Goal: Task Accomplishment & Management: Use online tool/utility

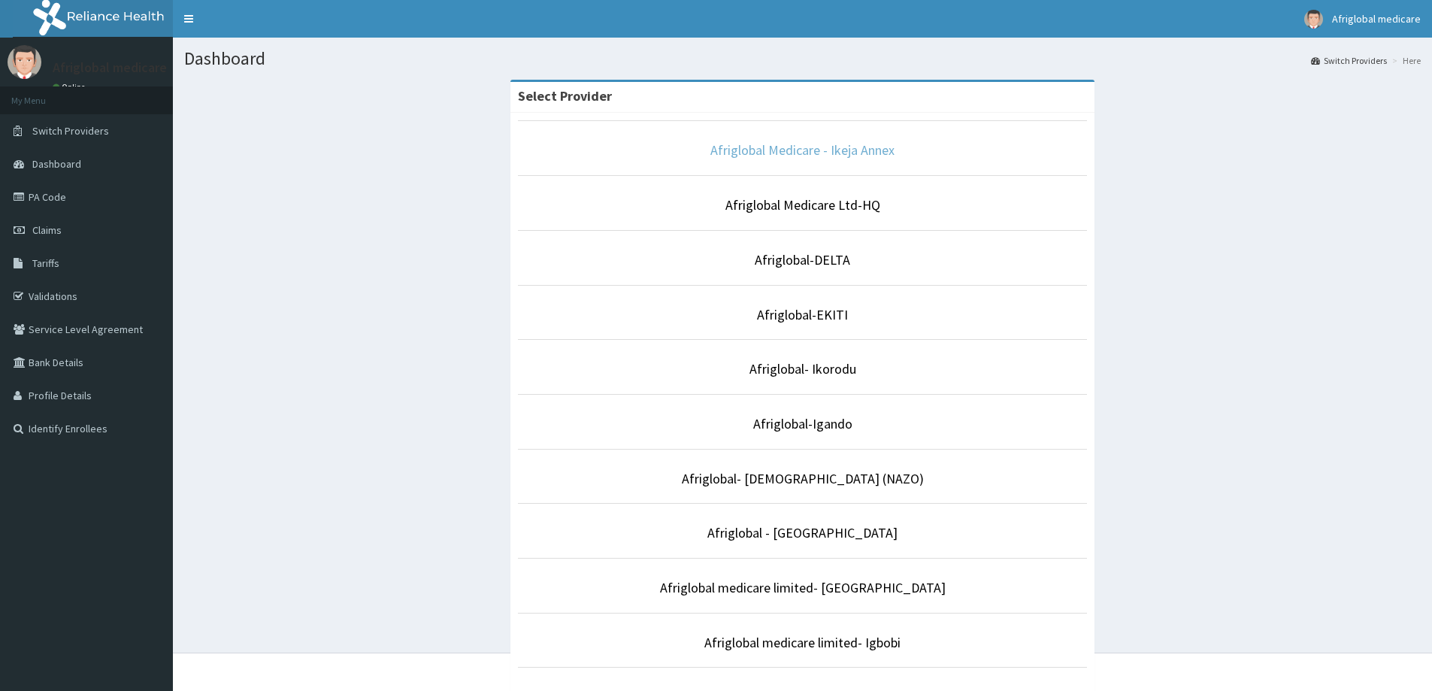
click at [780, 152] on link "Afriglobal Medicare - Ikeja Annex" at bounding box center [802, 149] width 184 height 17
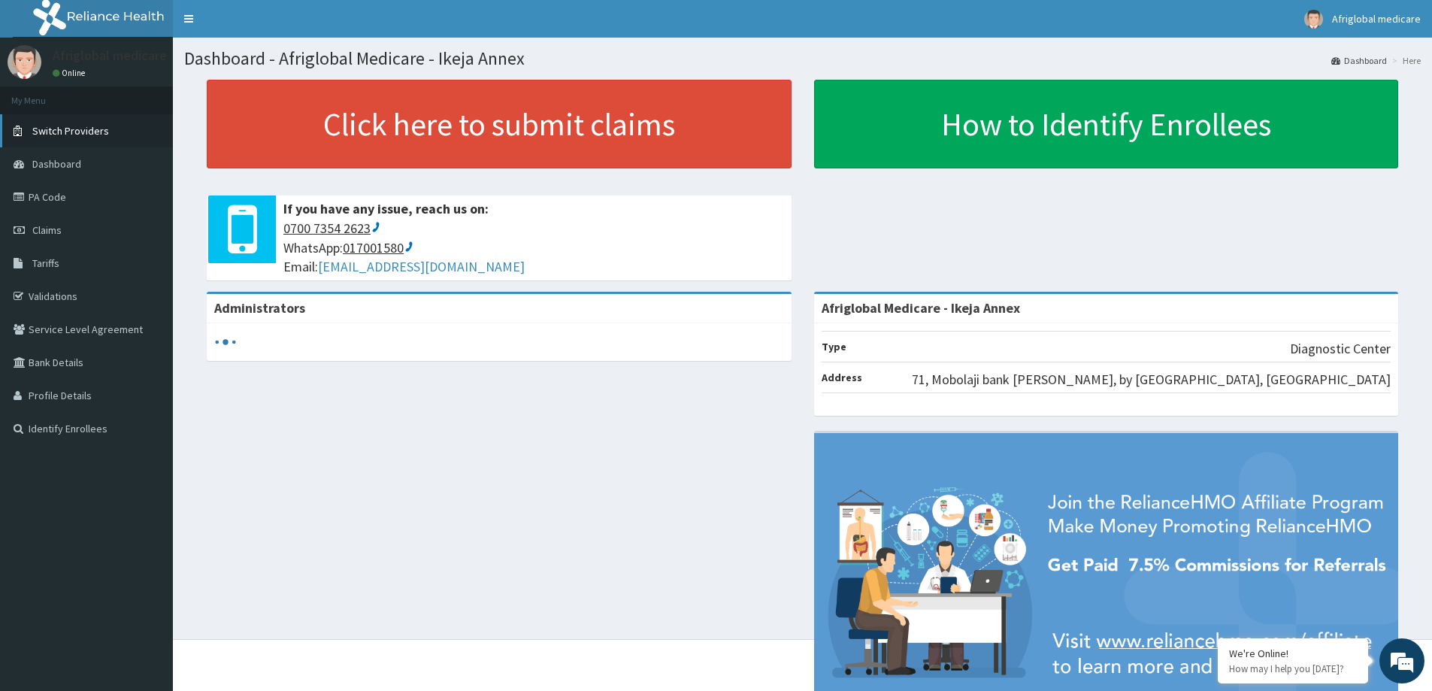
click at [71, 129] on span "Switch Providers" at bounding box center [70, 131] width 77 height 14
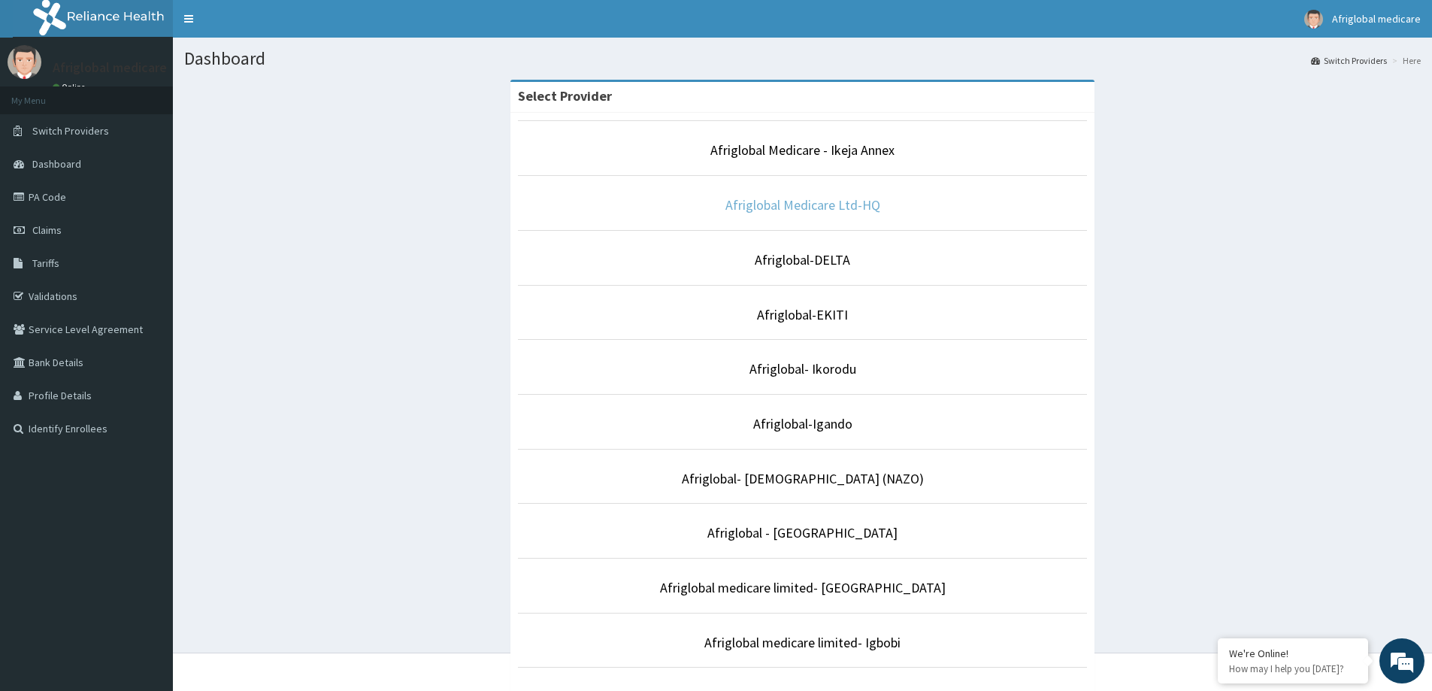
click at [819, 201] on link "Afriglobal Medicare Ltd-HQ" at bounding box center [802, 204] width 155 height 17
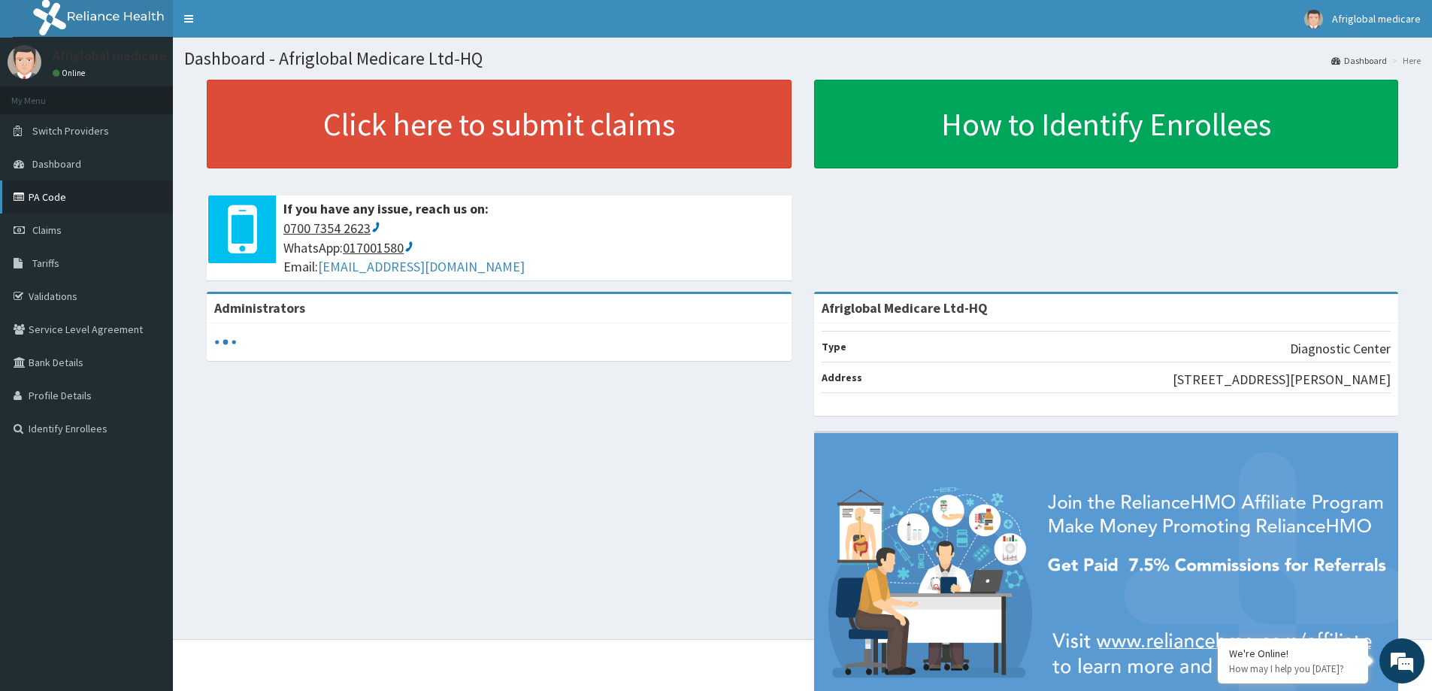
click at [55, 192] on link "PA Code" at bounding box center [86, 196] width 173 height 33
